Goal: Navigation & Orientation: Find specific page/section

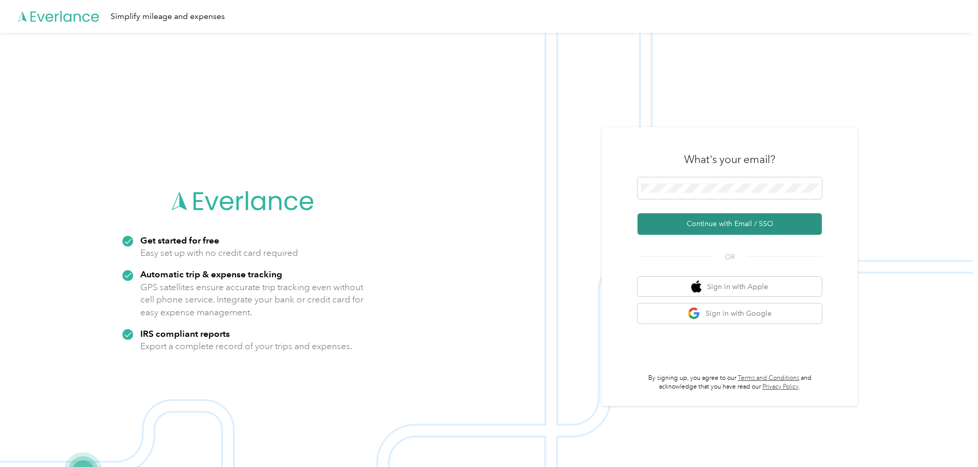
click at [730, 222] on button "Continue with Email / SSO" at bounding box center [730, 224] width 184 height 22
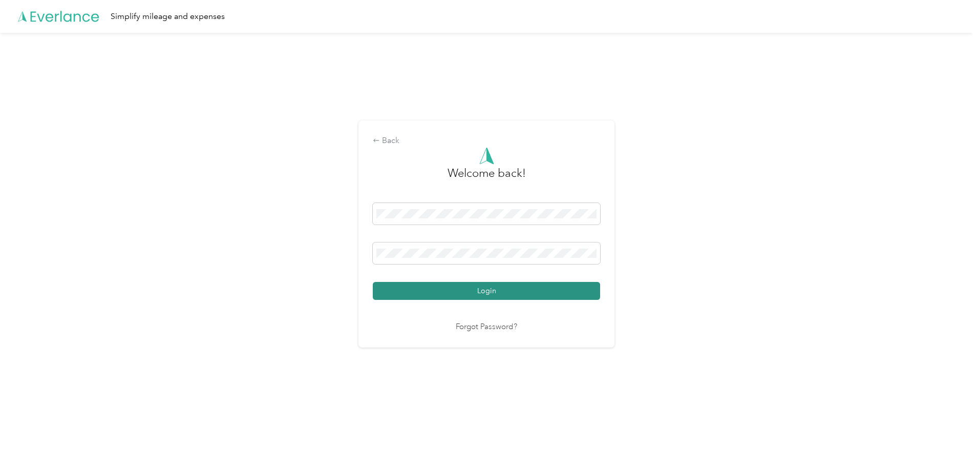
click at [482, 294] on button "Login" at bounding box center [486, 291] width 227 height 18
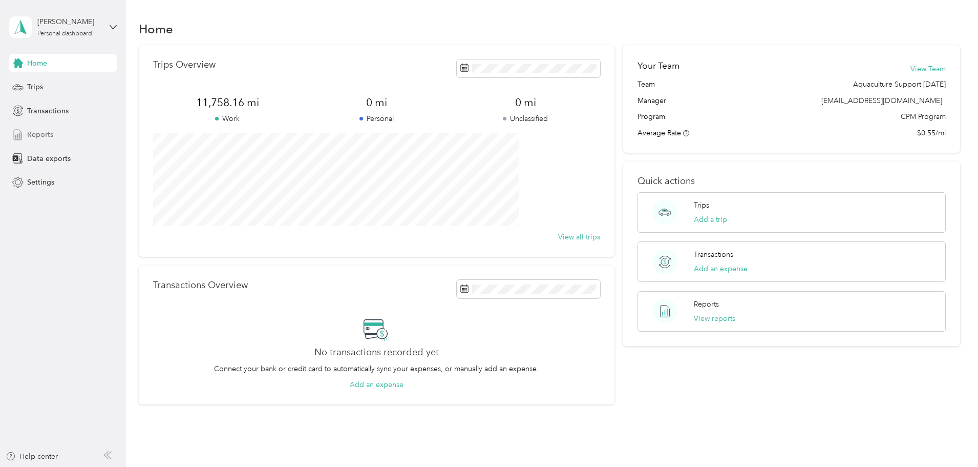
click at [41, 136] on span "Reports" at bounding box center [40, 134] width 26 height 11
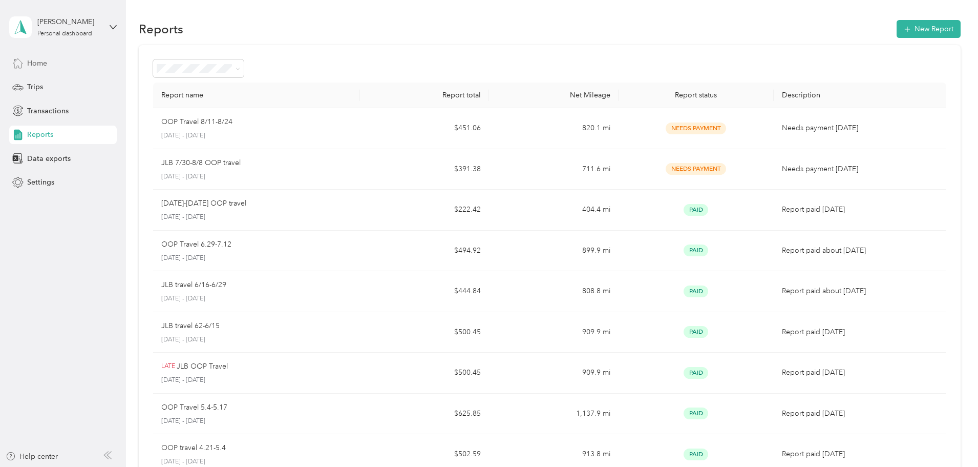
click at [30, 64] on span "Home" at bounding box center [37, 63] width 20 height 11
